Goal: Task Accomplishment & Management: Use online tool/utility

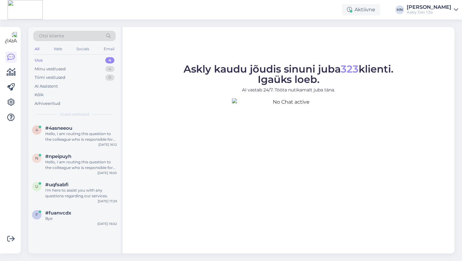
click at [14, 96] on div at bounding box center [10, 88] width 11 height 72
click at [11, 99] on icon at bounding box center [11, 103] width 8 height 8
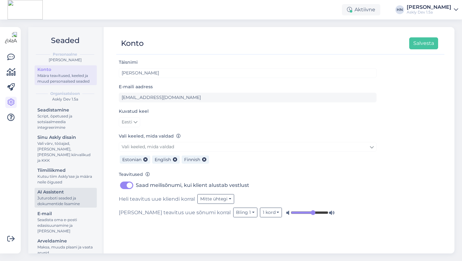
click at [82, 199] on div "Juturoboti seaded ja dokumentide lisamine" at bounding box center [65, 200] width 57 height 11
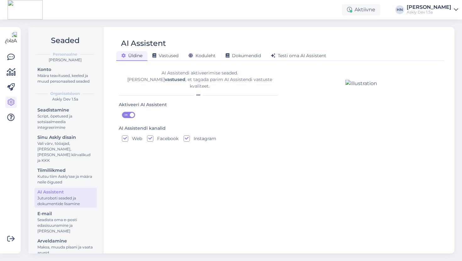
click at [185, 79] on div "AI Assistendi aktiveerimise seaded. [PERSON_NAME] vastused , et tagada parim AI…" at bounding box center [200, 80] width 162 height 20
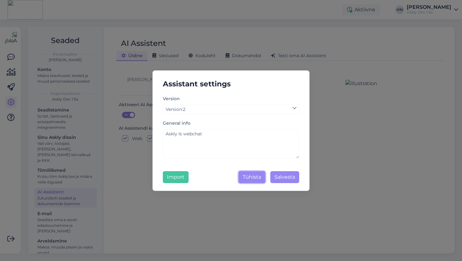
click at [247, 179] on button "Tühista" at bounding box center [251, 177] width 27 height 12
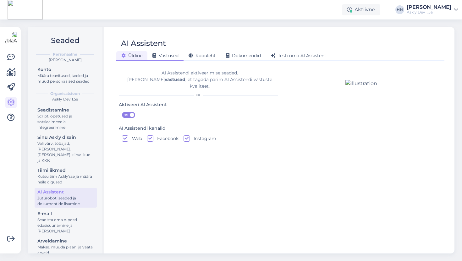
click at [169, 56] on span "Vastused" at bounding box center [165, 56] width 26 height 6
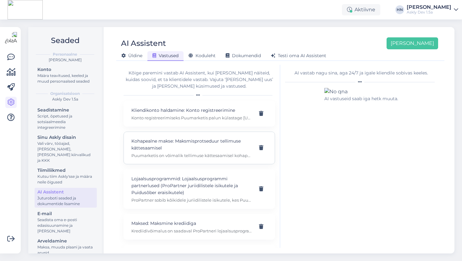
click at [179, 134] on div "Kohapealne makse: Maksmisprotseduur tellimuse kättesaamisel Puumarketis on võim…" at bounding box center [198, 148] width 151 height 33
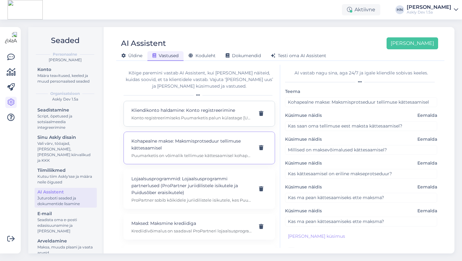
click at [182, 117] on p "Konto registreerimiseks Puumarketis palun külastage [URL][DOMAIN_NAME] ja järgi…" at bounding box center [191, 118] width 121 height 6
type input "Kliendikonto haldamine: Konto registreerimine"
type input "Kuidas saan registreeruda Puumarketi kontole?"
type input "[PERSON_NAME] on konto loomise protsess?"
type input "Kus ma saan Puumarketi konto jaoks registreeruda?"
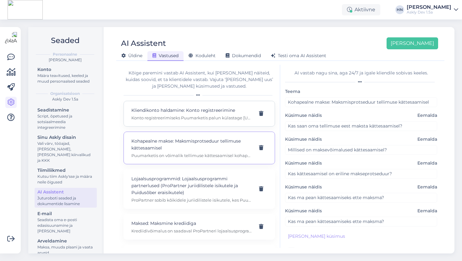
type input "Kas ostude tegemiseks on vaja kontot?"
type textarea "Konto registreerimiseks Puumarketis palun külastage [URL][DOMAIN_NAME] ja järgi…"
click at [180, 134] on div "Kohapealne makse: Maksmisprotseduur tellimuse kättesaamisel Puumarketis on võim…" at bounding box center [198, 148] width 151 height 33
type input "Kohapealne makse: Maksmisprotseduur tellimuse kättesaamisel"
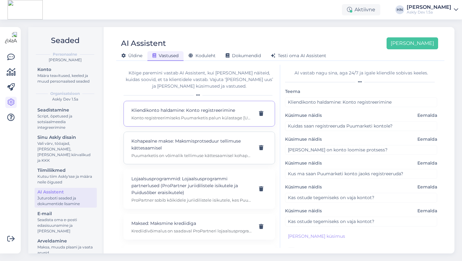
type input "Kas saan oma tellimuse eest maksta kättesaamisel?"
type input "Millised on maksevõimalused kättesaamisel?"
type input "Kas kättesaamisel on eriline makseprotseduur?"
type input "Kas ma pean kättesaamiseks ette maksma?"
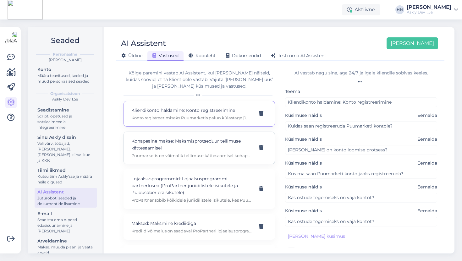
type textarea "Puumarketis on võimalik tellimuse kättesaamisel kohapeal maksta, kui tellimusel…"
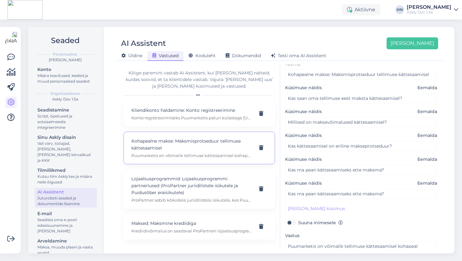
scroll to position [68, 0]
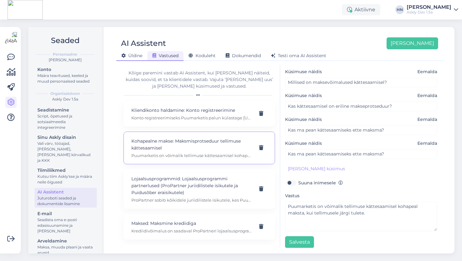
click at [127, 56] on span "Üldine" at bounding box center [131, 56] width 21 height 6
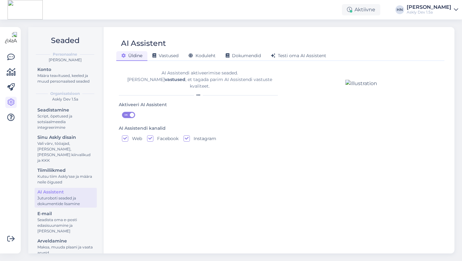
click at [449, 10] on div "Askly Dev 1.5a" at bounding box center [429, 12] width 45 height 5
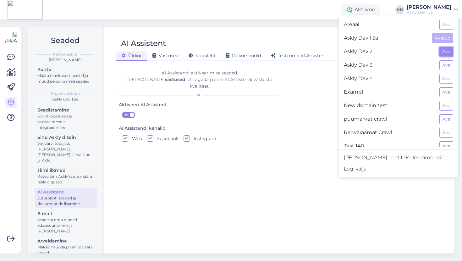
click at [448, 55] on button "Ava" at bounding box center [446, 52] width 14 height 10
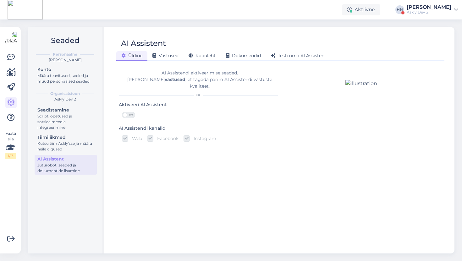
click at [432, 6] on div "[PERSON_NAME]" at bounding box center [429, 7] width 45 height 5
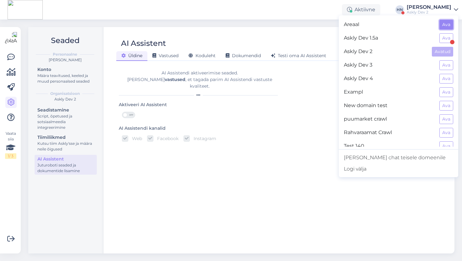
click at [449, 28] on button "Ava" at bounding box center [446, 25] width 14 height 10
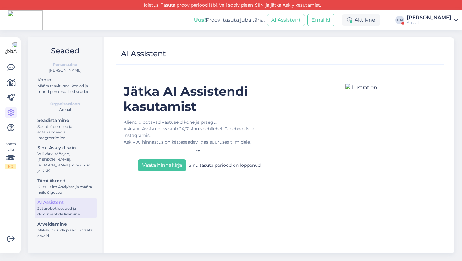
click at [427, 11] on div "Uus! Proovi tasuta [PERSON_NAME]: AI Assistent Emailid Aktiivne [PERSON_NAME] A…" at bounding box center [231, 19] width 462 height 19
click at [426, 16] on div "[PERSON_NAME]" at bounding box center [429, 17] width 45 height 5
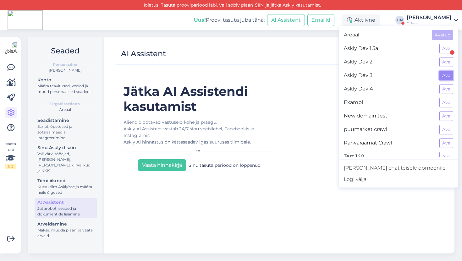
click at [447, 72] on button "Ava" at bounding box center [446, 76] width 14 height 10
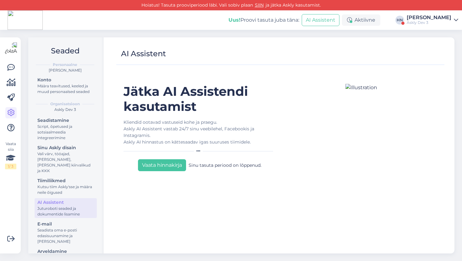
click at [451, 19] on div "[PERSON_NAME]" at bounding box center [429, 17] width 45 height 5
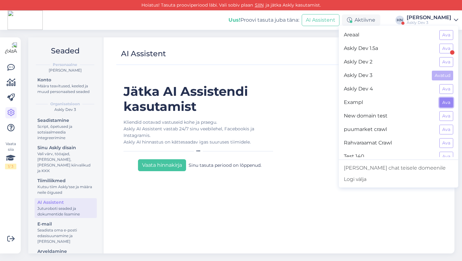
click at [442, 102] on button "Ava" at bounding box center [446, 103] width 14 height 10
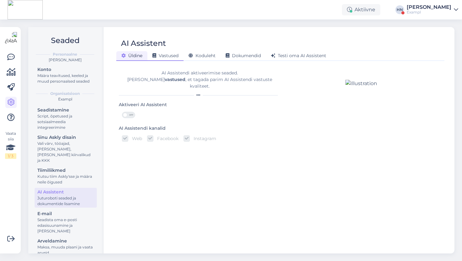
click at [182, 56] on div "Vastused" at bounding box center [165, 56] width 36 height 10
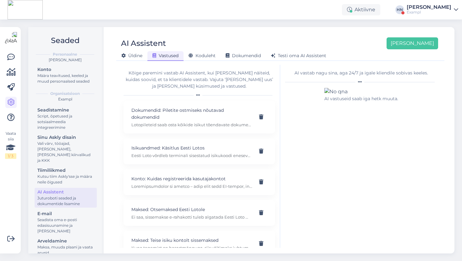
click at [209, 90] on div "Kõige paremini vastab AI Assistent, kui [PERSON_NAME] näiteid, kuidas soovid, e…" at bounding box center [198, 83] width 151 height 27
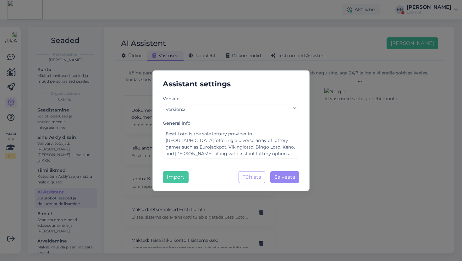
click at [230, 52] on div "Assistant settings Version Version : 2 General info Eesti Loto is the sole lott…" at bounding box center [231, 130] width 462 height 261
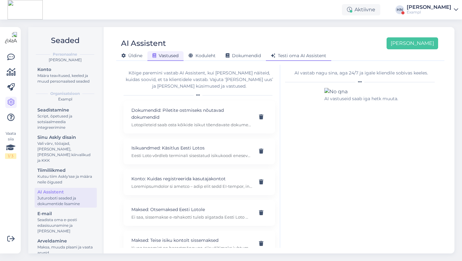
click at [287, 55] on span "Testi oma AI Assistent" at bounding box center [298, 56] width 55 height 6
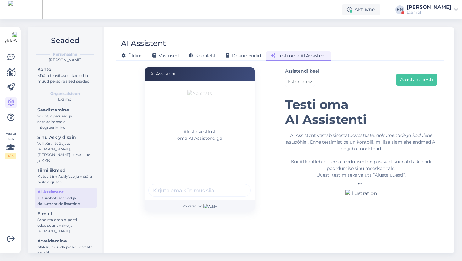
click at [181, 189] on input "text" at bounding box center [199, 190] width 102 height 13
type input "Hei palju pilet maksab ?"
click at [238, 186] on button "submit" at bounding box center [242, 190] width 9 height 9
